Goal: Communication & Community: Answer question/provide support

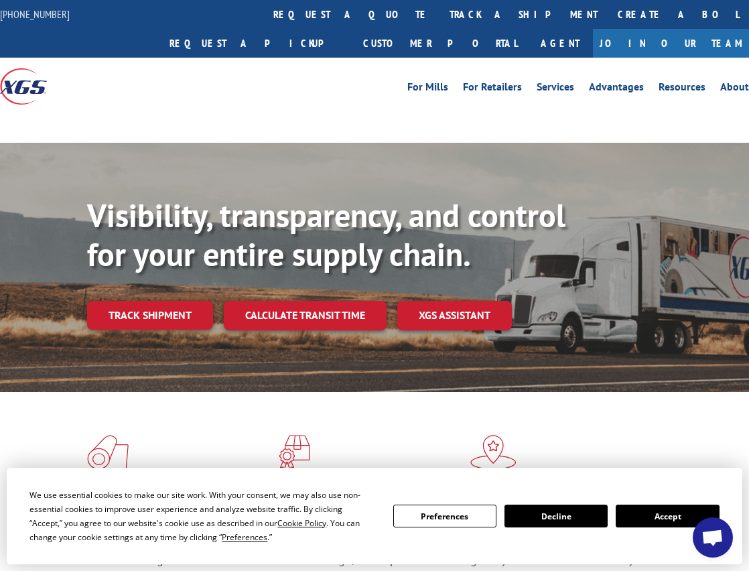
click at [667, 516] on button "Accept" at bounding box center [666, 515] width 103 height 23
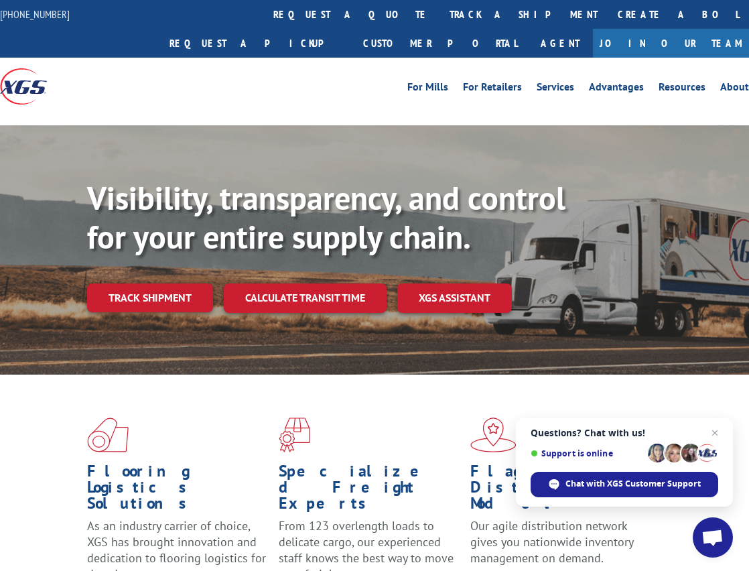
click at [707, 539] on span "Open chat" at bounding box center [712, 538] width 22 height 19
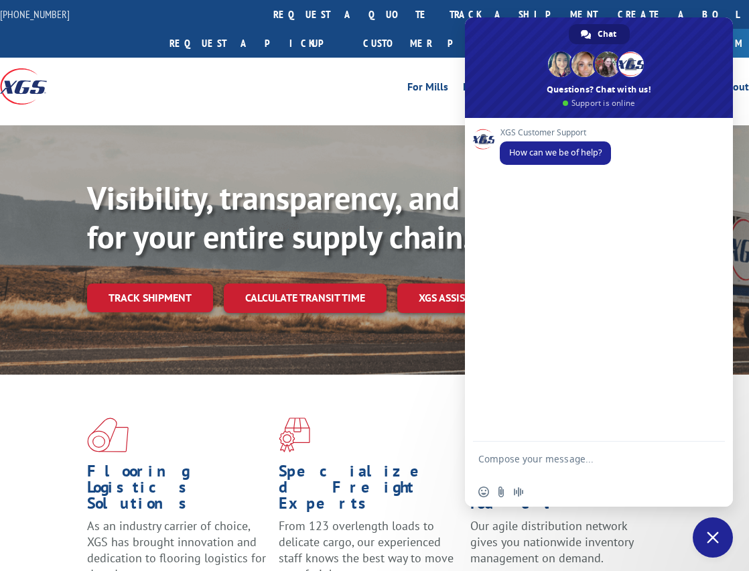
click at [585, 450] on form at bounding box center [584, 460] width 212 height 38
click at [586, 456] on textarea "Compose your message..." at bounding box center [584, 465] width 212 height 24
type textarea "i"
type textarea "I need to change my delivery address"
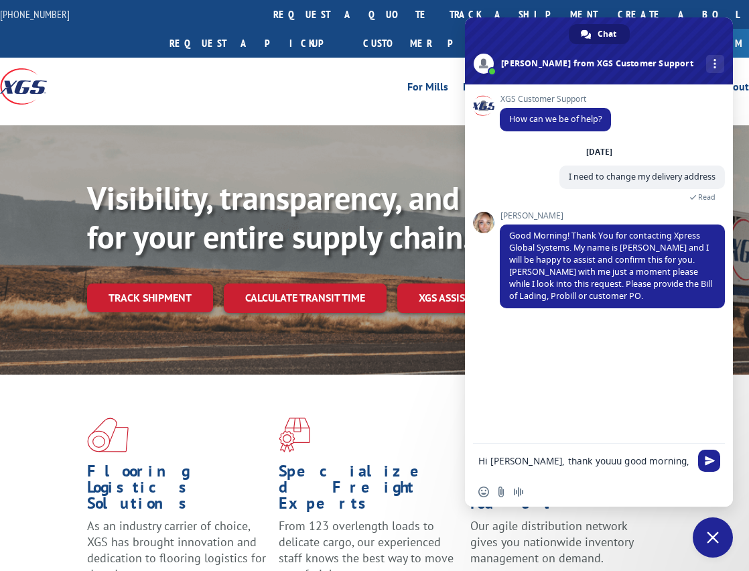
type textarea "Hi [PERSON_NAME], thank youuu good morning"
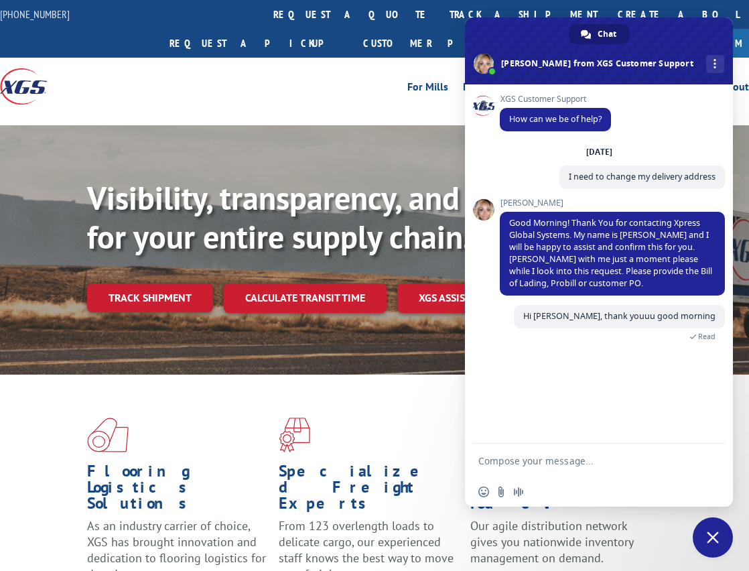
click at [564, 465] on textarea "Compose your message..." at bounding box center [584, 461] width 212 height 12
paste textarea "S268ORD2514131"
type textarea "S268ORD2514131"
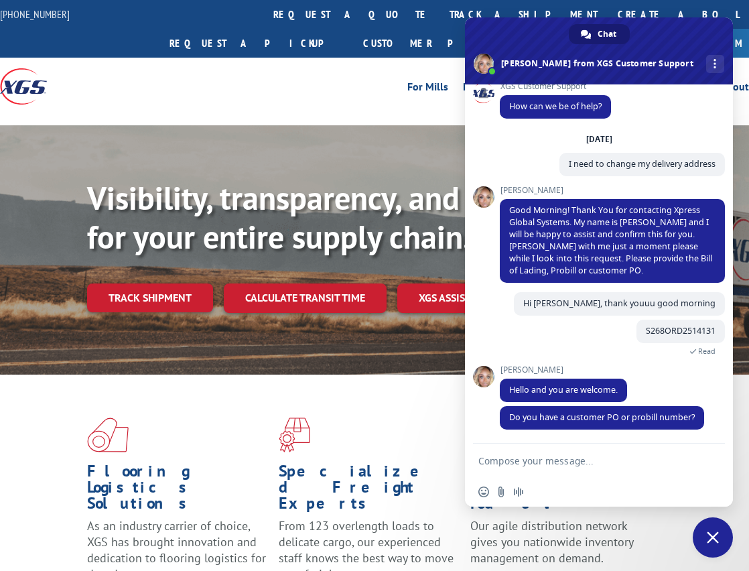
scroll to position [14, 0]
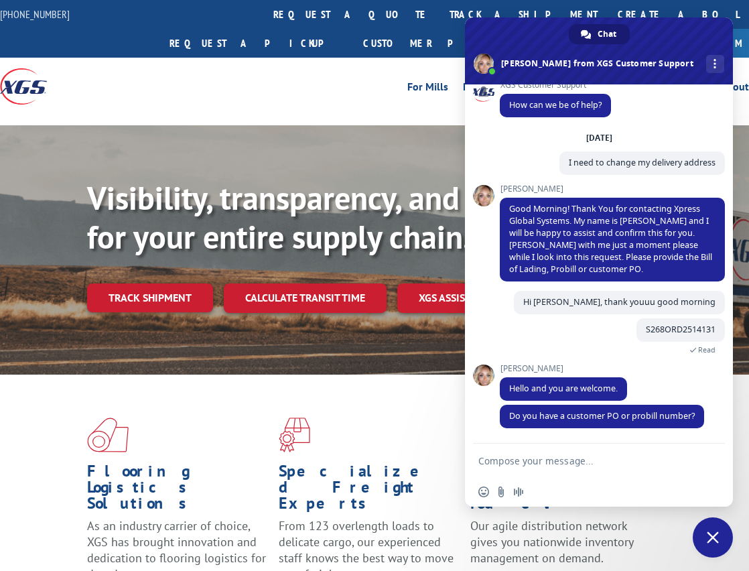
click at [564, 465] on textarea "Compose your message..." at bounding box center [584, 461] width 212 height 12
click at [648, 476] on form "mmmm I don't know is it this one:" at bounding box center [584, 461] width 212 height 36
click at [652, 455] on textarea "mmmm I don't know is it this one:" at bounding box center [584, 461] width 212 height 12
paste textarea "21616194"
click at [628, 462] on textarea "mmmm I don't know is it this one:21616194" at bounding box center [584, 461] width 212 height 12
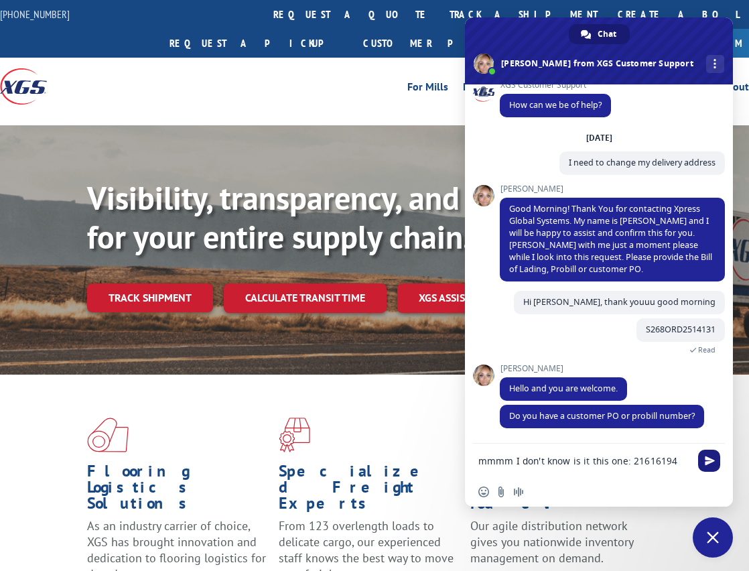
type textarea "mmmm I don't know is it this one: 21616194"
click at [714, 460] on span "Send" at bounding box center [710, 460] width 10 height 10
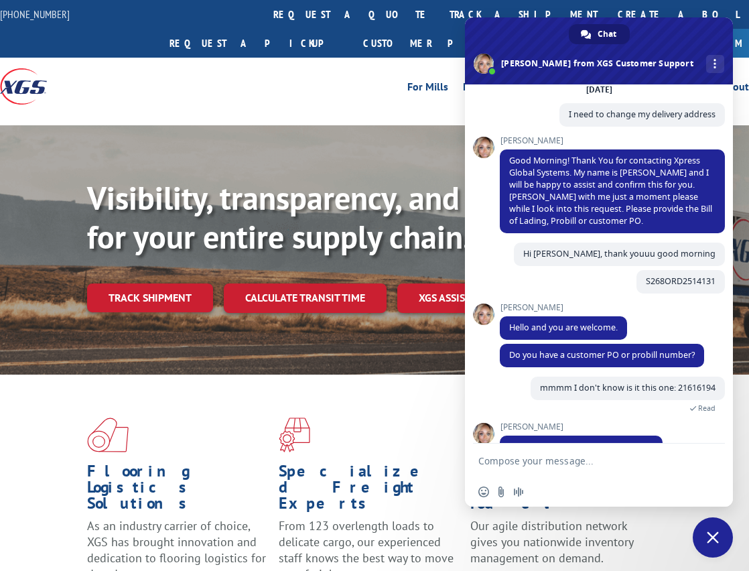
scroll to position [62, 0]
click at [567, 295] on div "S268ORD2514131 4 minutes ago" at bounding box center [612, 286] width 225 height 33
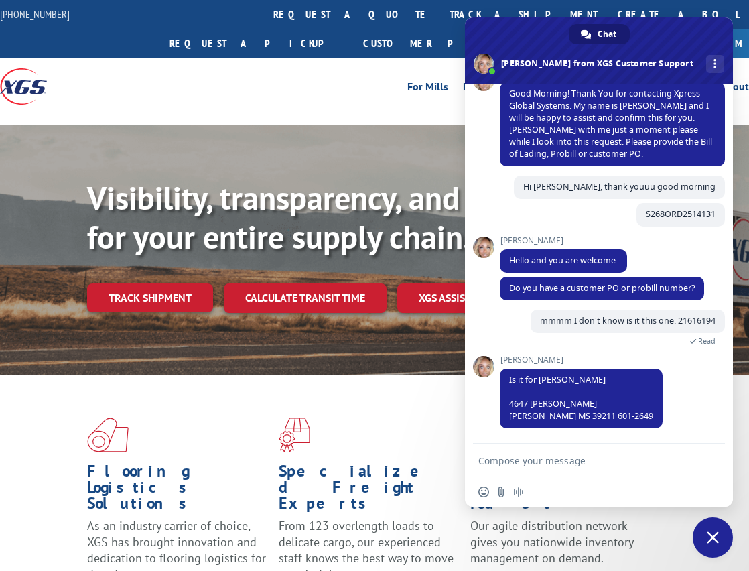
click at [557, 453] on form at bounding box center [584, 461] width 212 height 36
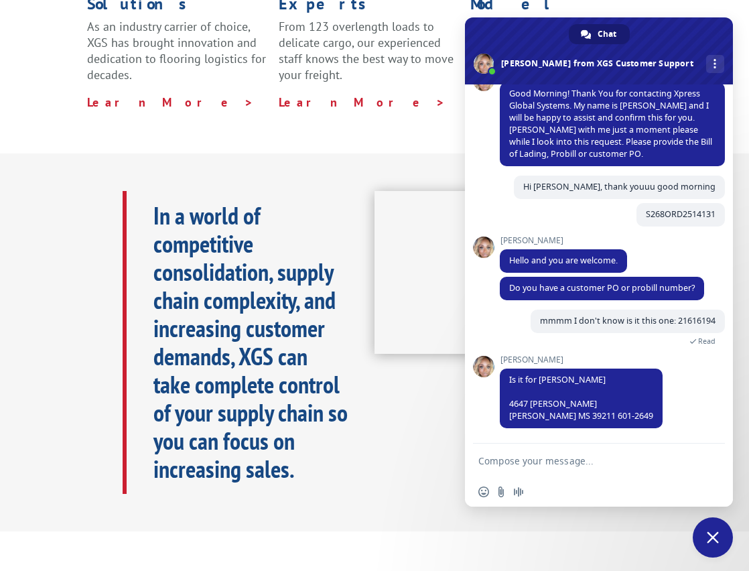
click at [560, 463] on textarea "Compose your message..." at bounding box center [584, 461] width 212 height 12
type textarea "yes but the address is wrong"
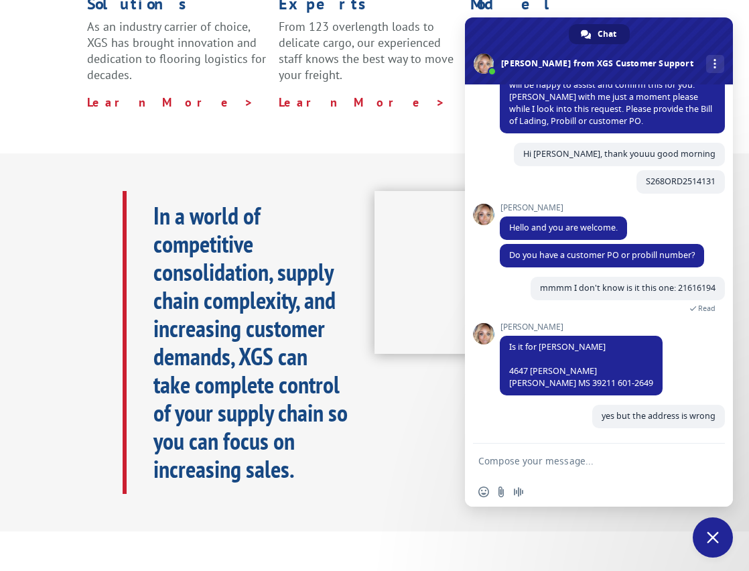
scroll to position [162, 0]
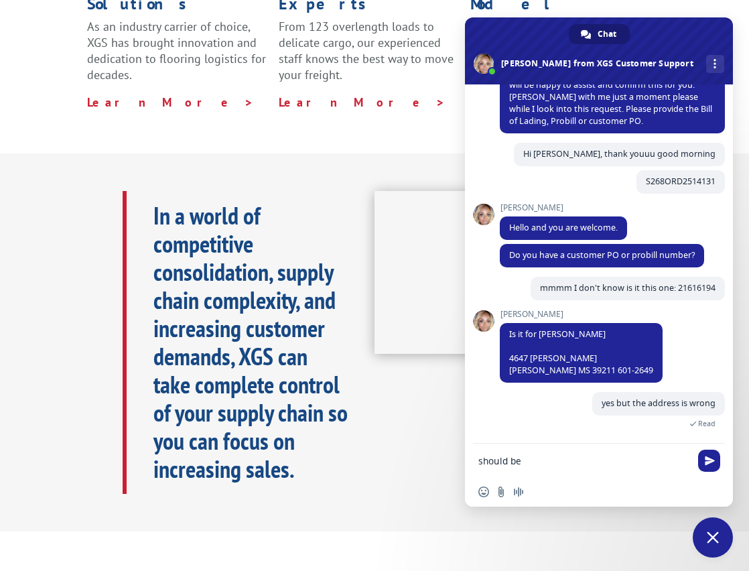
click at [569, 469] on form "should be" at bounding box center [584, 461] width 212 height 36
click at [570, 455] on textarea "should be" at bounding box center [584, 461] width 212 height 12
paste textarea "[STREET_ADDRESS]"
type textarea "should be: [STREET_ADDRESS]"
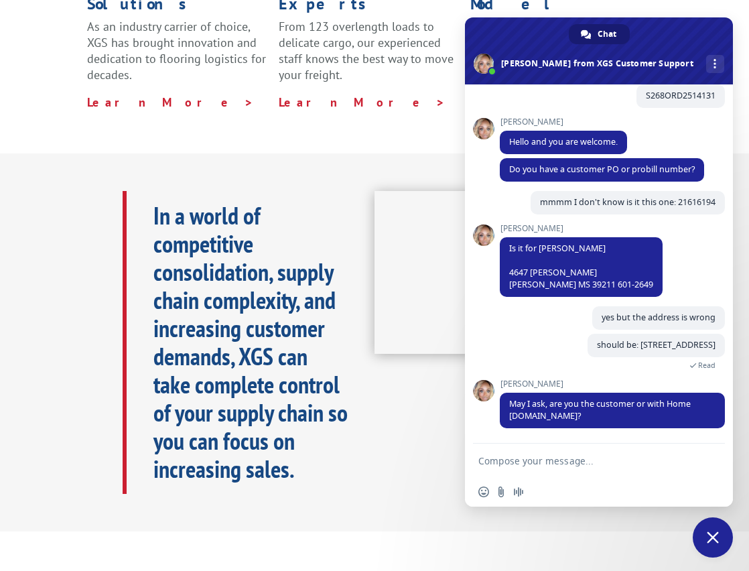
scroll to position [260, 0]
click at [567, 453] on form at bounding box center [584, 461] width 212 height 36
click at [581, 459] on textarea "Compose your message..." at bounding box center [584, 461] width 212 height 12
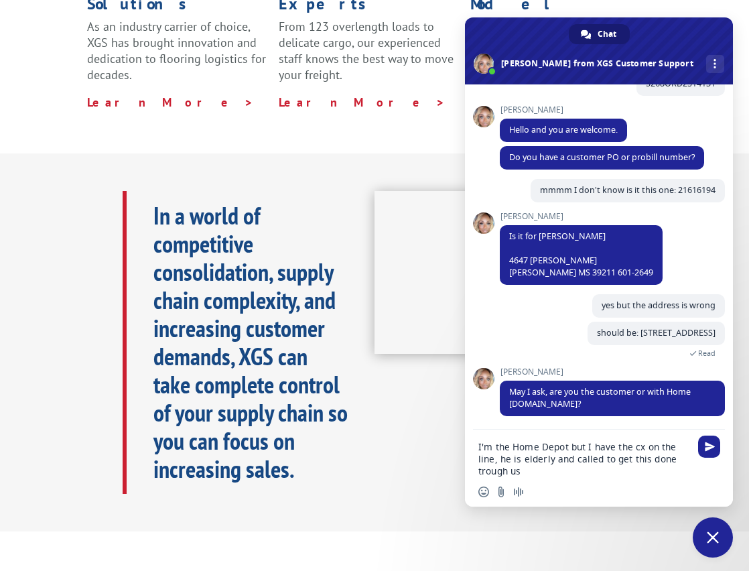
type textarea "I'm the Home Depot but I have the cx on the line, he is elderly and called to g…"
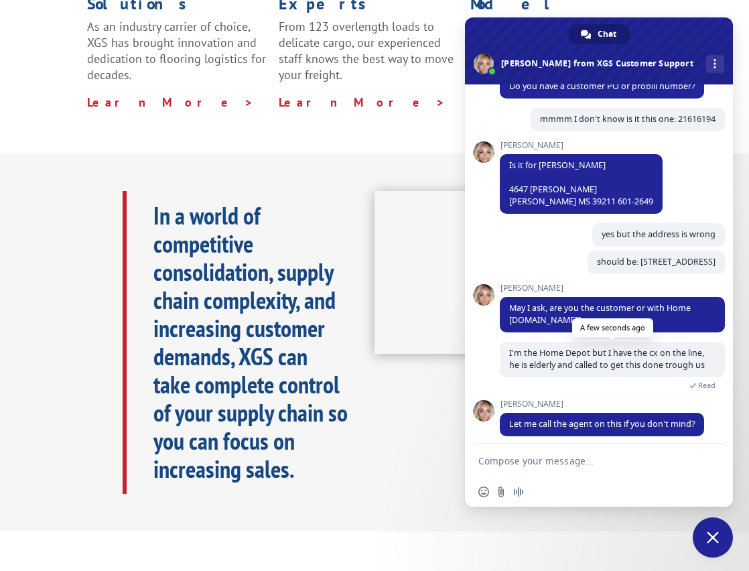
scroll to position [351, 0]
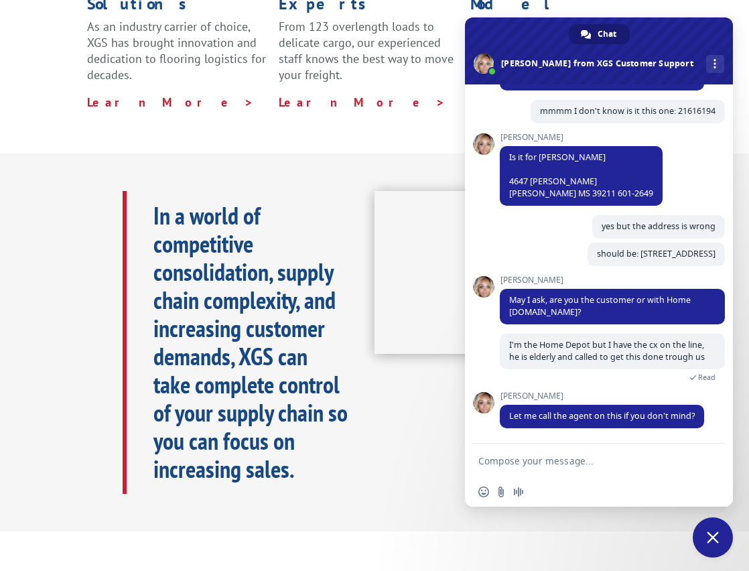
click at [592, 451] on form at bounding box center [584, 461] width 212 height 36
click at [568, 465] on textarea "Compose your message..." at bounding box center [584, 461] width 212 height 12
type textarea "sure thing"
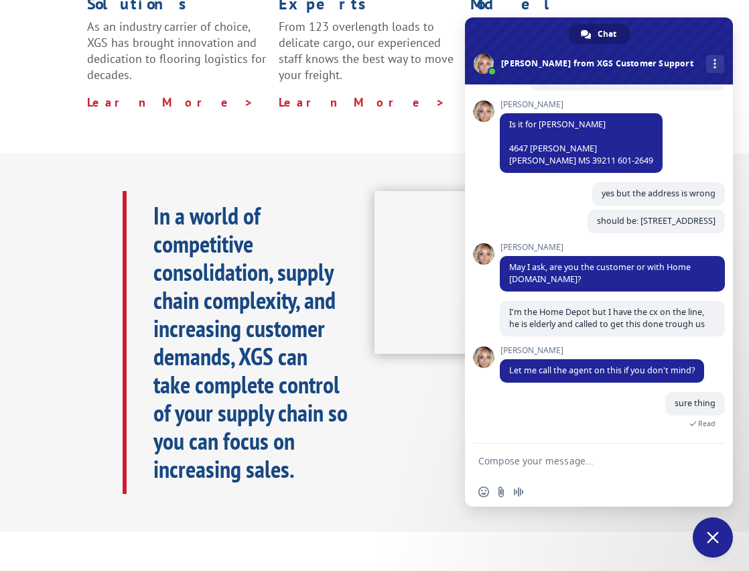
scroll to position [430, 0]
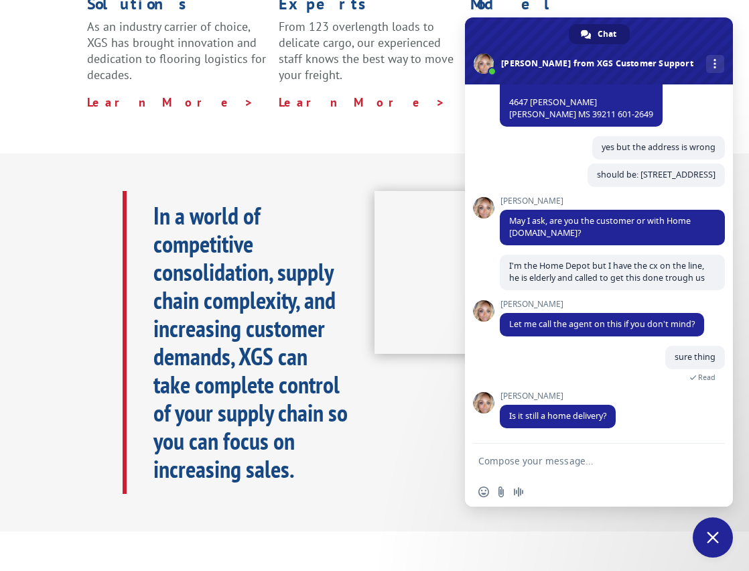
click at [577, 451] on form at bounding box center [584, 461] width 212 height 36
click at [573, 459] on textarea "Compose your message..." at bounding box center [584, 461] width 212 height 12
type textarea "yes"
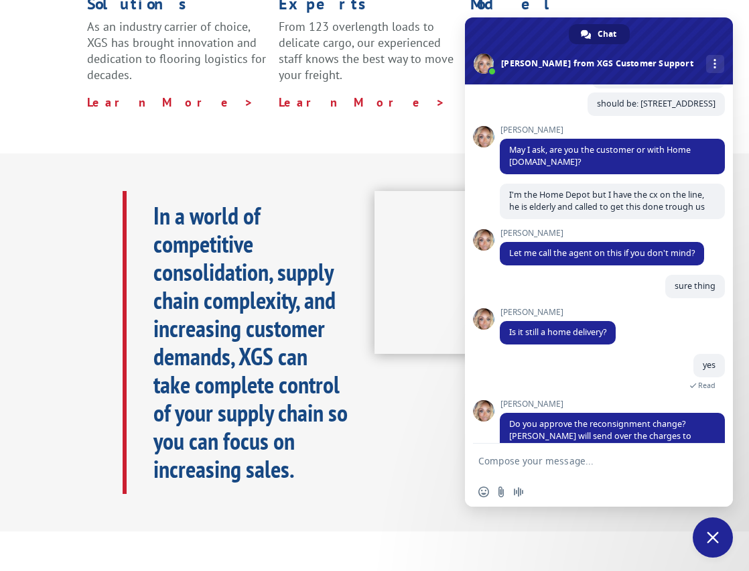
scroll to position [533, 0]
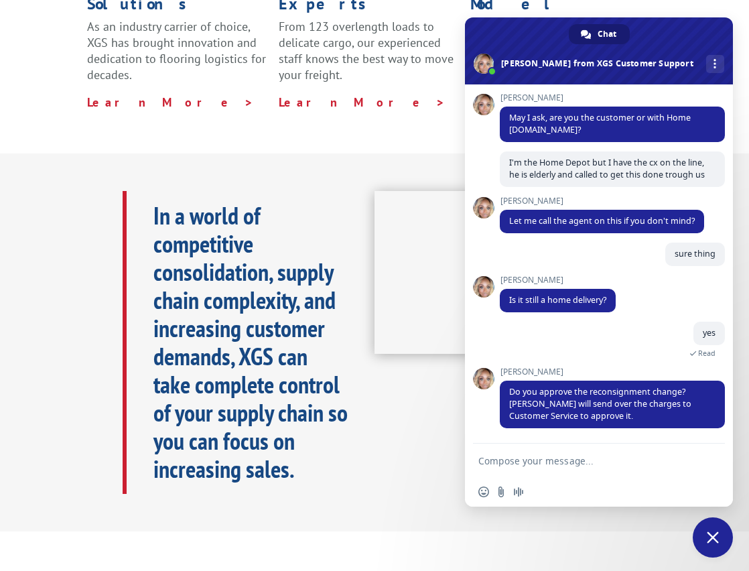
click at [579, 459] on textarea "Compose your message..." at bounding box center [584, 461] width 212 height 12
type textarea "yes"
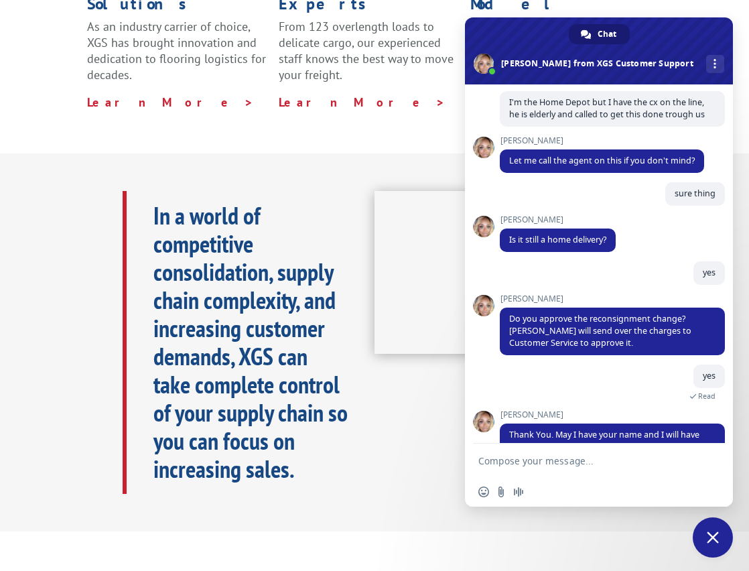
scroll to position [636, 0]
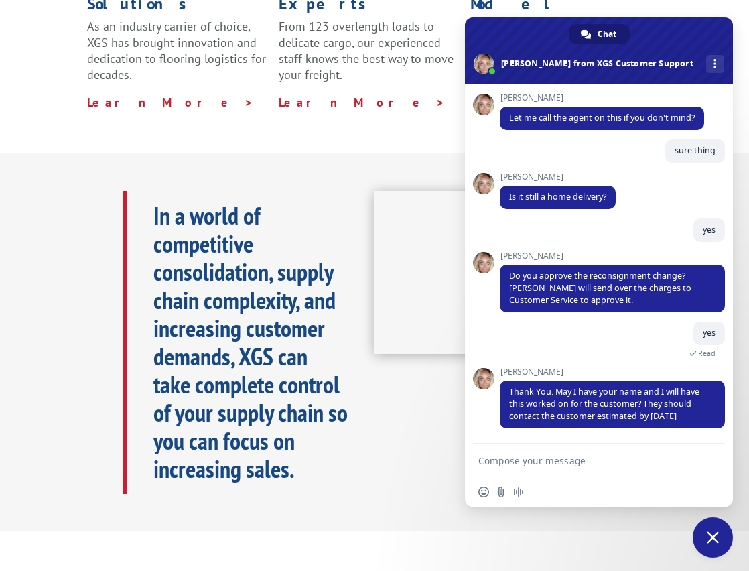
click at [528, 458] on textarea "Compose your message..." at bounding box center [584, 461] width 212 height 12
type textarea "d"
type textarea "[PERSON_NAME]"
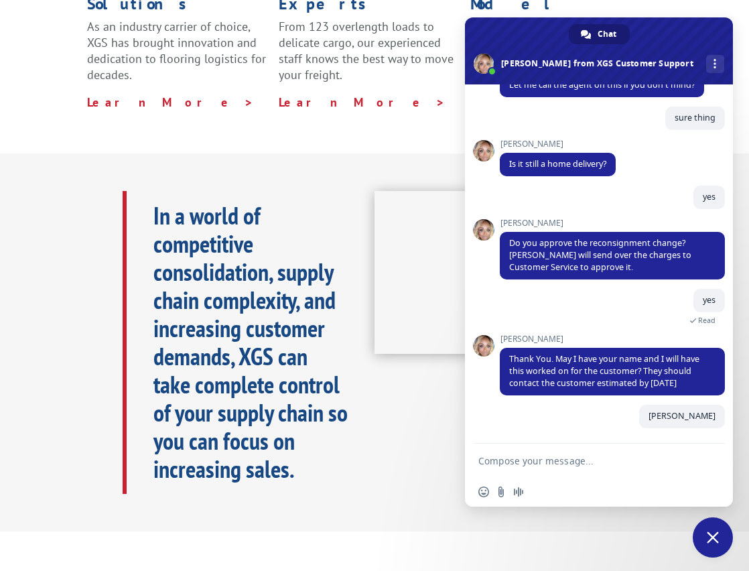
scroll to position [669, 0]
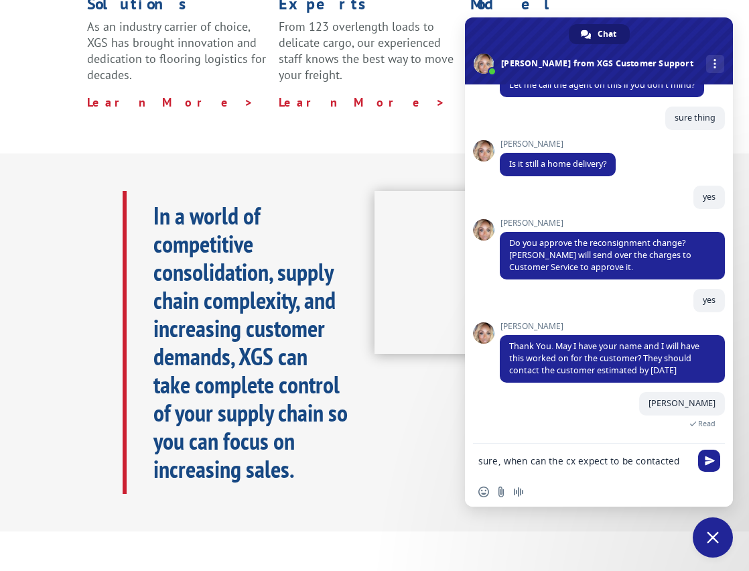
type textarea "sure, when can the cx expect to be contacted?"
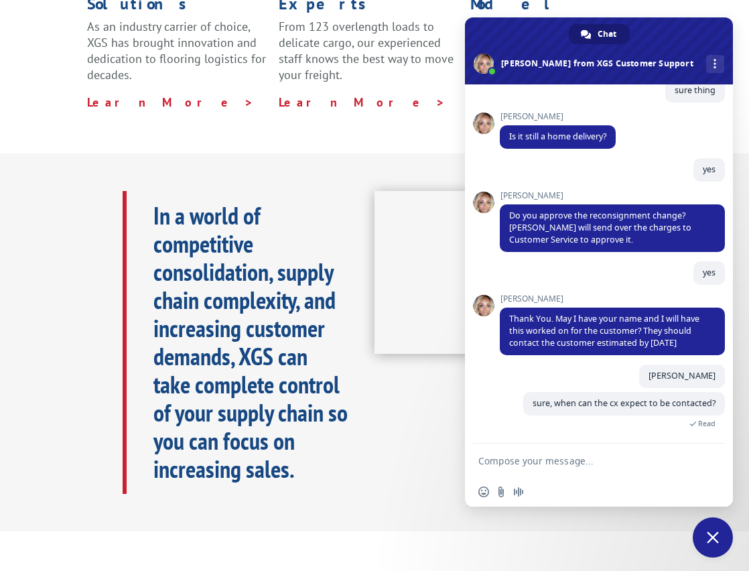
scroll to position [755, 0]
